Goal: Information Seeking & Learning: Learn about a topic

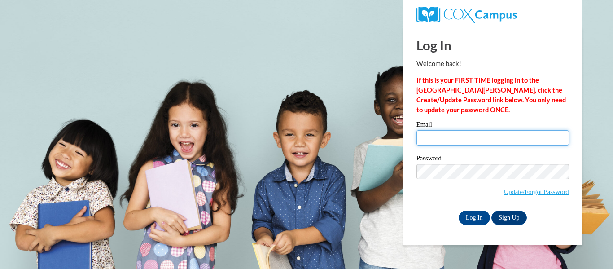
type input "nfriedri@kusd.edu"
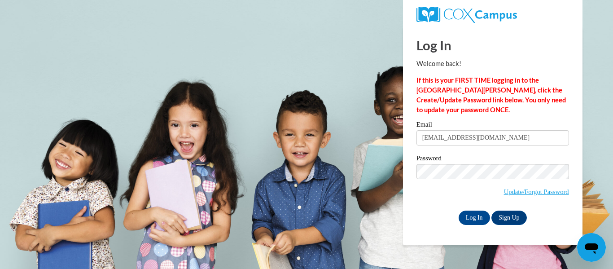
drag, startPoint x: 432, startPoint y: 135, endPoint x: 400, endPoint y: 185, distance: 60.3
click at [400, 185] on body "Log In Welcome back! If this is your FIRST TIME logging in to the NEW Cox Campu…" at bounding box center [306, 134] width 613 height 269
click at [475, 212] on input "Log In" at bounding box center [473, 217] width 31 height 14
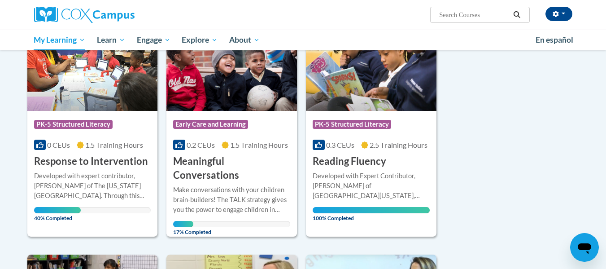
scroll to position [145, 0]
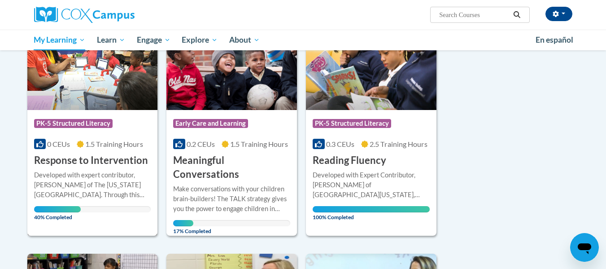
click at [103, 177] on div "Developed with expert contributor, [PERSON_NAME] of The [US_STATE][GEOGRAPHIC_D…" at bounding box center [92, 185] width 117 height 30
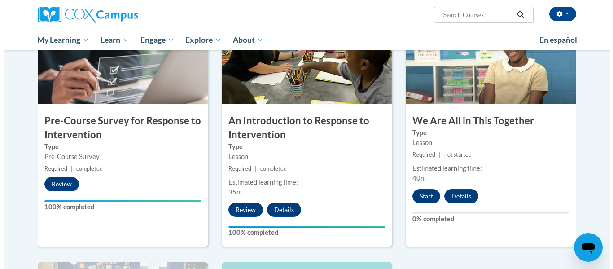
scroll to position [234, 0]
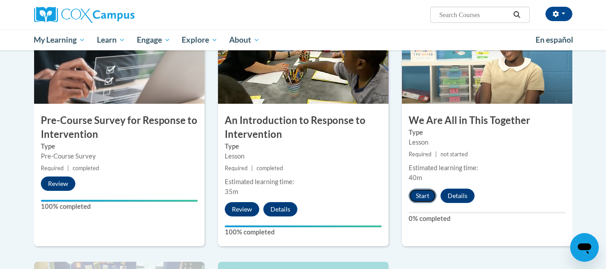
click at [418, 201] on button "Start" at bounding box center [423, 195] width 28 height 14
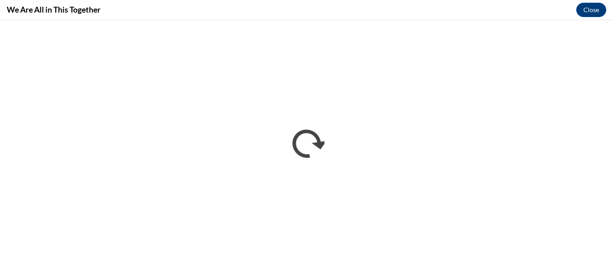
scroll to position [0, 0]
